Goal: Task Accomplishment & Management: Manage account settings

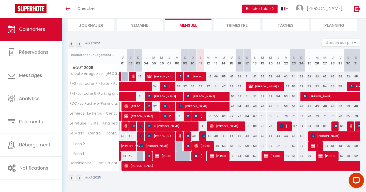
click at [79, 43] on img at bounding box center [80, 44] width 6 height 6
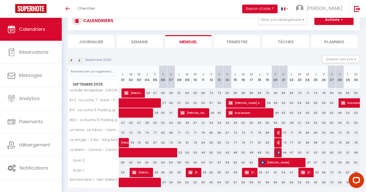
scroll to position [34, 0]
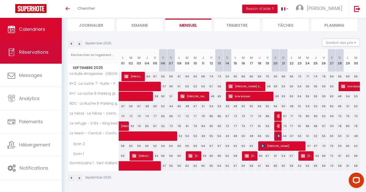
click at [32, 52] on span "Réservations" at bounding box center [34, 52] width 30 height 6
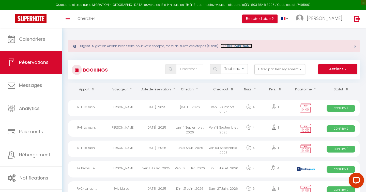
click at [251, 45] on link "[URL][DOMAIN_NAME]" at bounding box center [237, 46] width 32 height 4
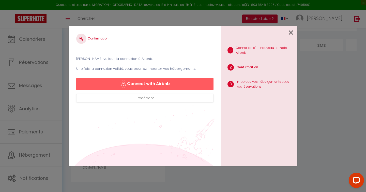
scroll to position [28, 0]
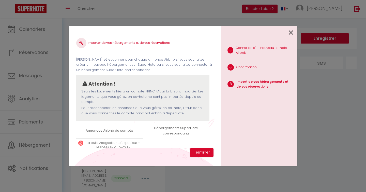
select select "37520"
select select "37521"
select select "37522"
select select "37523"
select select "37524"
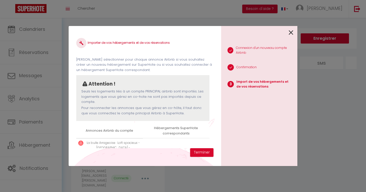
select select "55295"
select select "55296"
select select "55360"
select select "55361"
select select "63072"
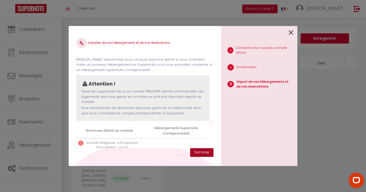
scroll to position [257, 0]
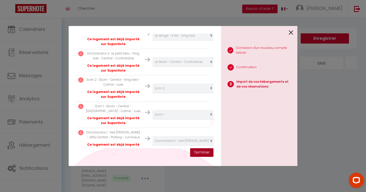
click at [201, 153] on button "Terminer" at bounding box center [201, 152] width 23 height 9
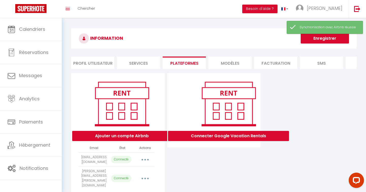
scroll to position [18, 0]
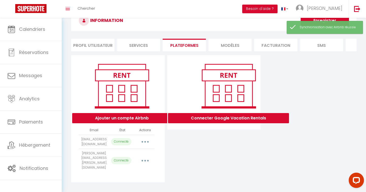
click at [146, 140] on button "button" at bounding box center [145, 142] width 14 height 8
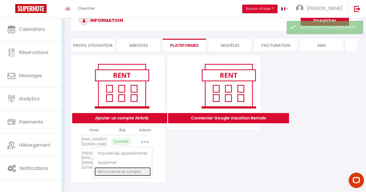
click at [120, 172] on link "Reconnecter le compte" at bounding box center [123, 171] width 56 height 9
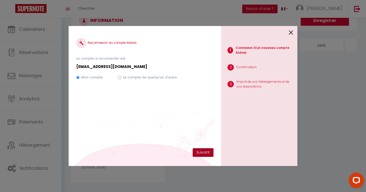
click at [197, 152] on button "Suivant" at bounding box center [203, 152] width 21 height 9
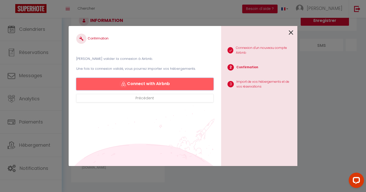
click at [145, 87] on button "Connect with Airbnb" at bounding box center [144, 84] width 137 height 12
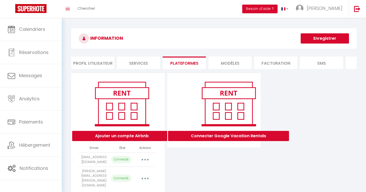
select select "37520"
select select
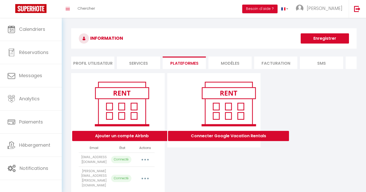
select select
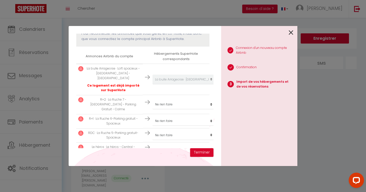
scroll to position [79, 0]
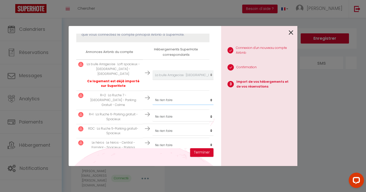
click at [171, 80] on select "Créer un nouveau hébergement Ne rien faire Le Marin - Central - Confortable Ecr…" at bounding box center [184, 75] width 63 height 10
select select "37521"
click at [169, 80] on select "Créer un nouveau hébergement Ne rien faire Le Marin - Central - Confortable Ecr…" at bounding box center [184, 75] width 63 height 10
select select "37522"
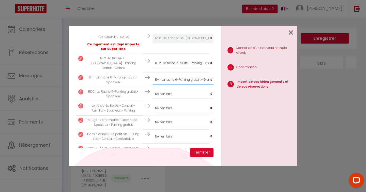
scroll to position [118, 0]
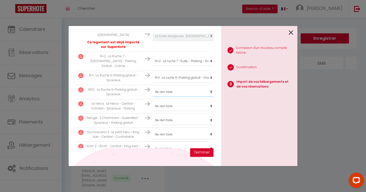
click at [172, 41] on select "Créer un nouveau hébergement Ne rien faire Le Marin - Central - Confortable Ecr…" at bounding box center [184, 36] width 63 height 10
select select "37523"
click at [168, 41] on select "Créer un nouveau hébergement Ne rien faire Le Marin - Central - Confortable Ecr…" at bounding box center [184, 36] width 63 height 10
select select "37524"
click at [170, 41] on select "Créer un nouveau hébergement Ne rien faire Le Marin - Central - Confortable Ecr…" at bounding box center [184, 36] width 63 height 10
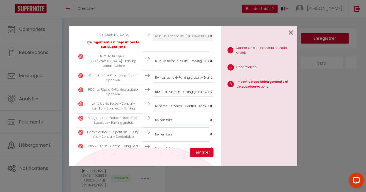
select select "55295"
click at [173, 41] on select "Créer un nouveau hébergement Ne rien faire Le Marin - Central - Confortable Ecr…" at bounding box center [184, 36] width 63 height 10
select select "55296"
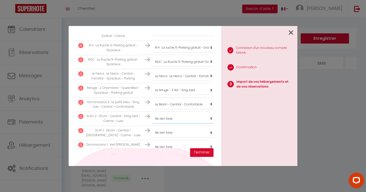
click at [169, 11] on select "Créer un nouveau hébergement Ne rien faire Le Marin - Central - Confortable Ecr…" at bounding box center [184, 6] width 63 height 10
select select "55360"
click at [168, 11] on select "Créer un nouveau hébergement Ne rien faire Le Marin - Central - Confortable Ecr…" at bounding box center [184, 6] width 63 height 10
select select "55361"
click at [172, 11] on select "Créer un nouveau hébergement Ne rien faire Le Marin - Central - Confortable Ecr…" at bounding box center [184, 6] width 63 height 10
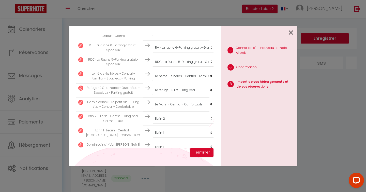
click at [169, 11] on select "Créer un nouveau hébergement Ne rien faire Le Marin - Central - Confortable Ecr…" at bounding box center [184, 6] width 63 height 10
select select "63072"
click at [197, 153] on button "Terminer" at bounding box center [201, 152] width 23 height 9
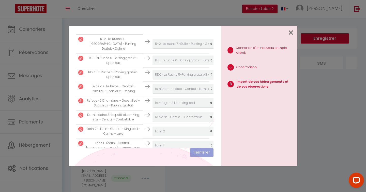
scroll to position [160, 0]
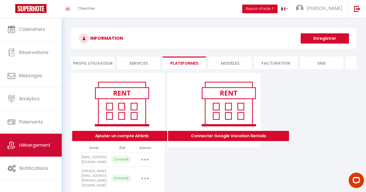
click at [40, 144] on span "Hébergement" at bounding box center [34, 145] width 31 height 6
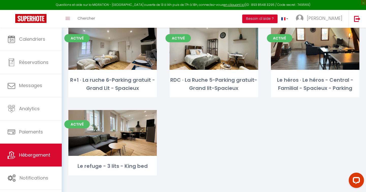
scroll to position [242, 0]
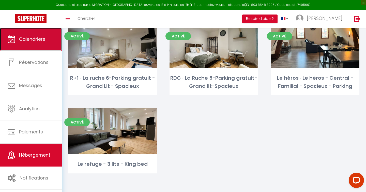
click at [19, 40] on span "Calendriers" at bounding box center [32, 39] width 26 height 6
